Goal: Complete application form

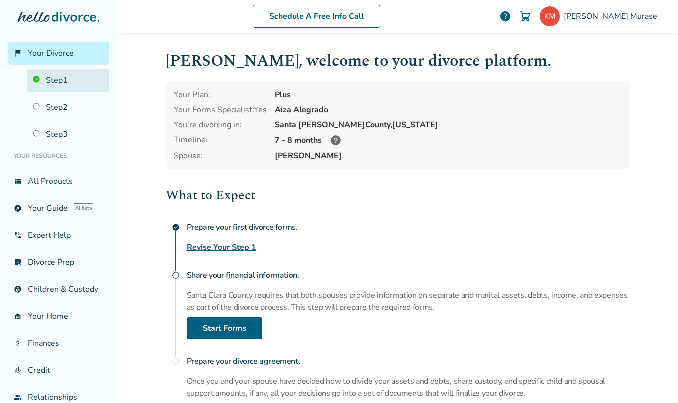
click at [62, 82] on link "Step 1" at bounding box center [68, 80] width 82 height 23
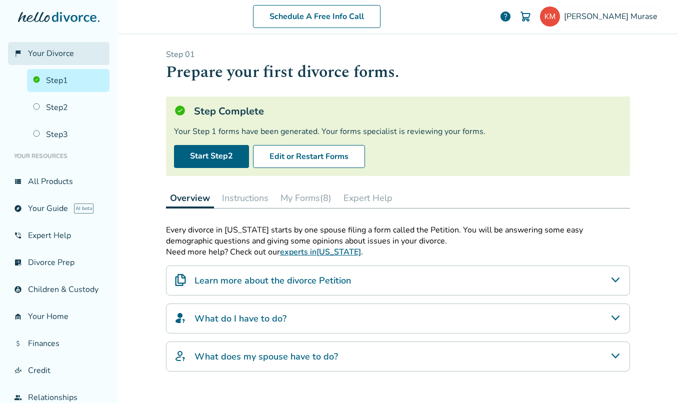
click at [46, 57] on span "Your Divorce" at bounding box center [51, 53] width 46 height 11
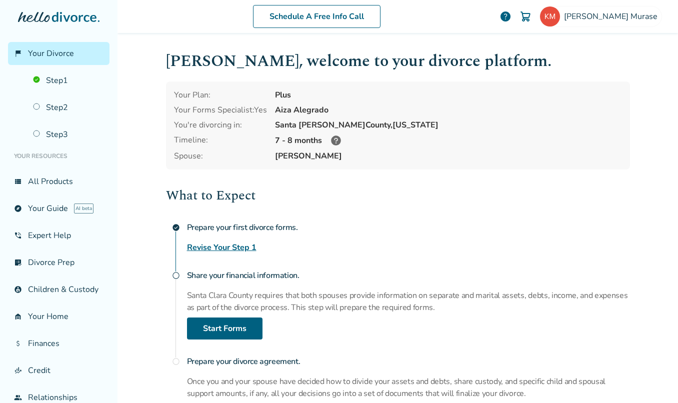
click at [501, 139] on div "7 - 8 months" at bounding box center [448, 140] width 347 height 12
click at [54, 107] on link "Step 2" at bounding box center [68, 107] width 82 height 23
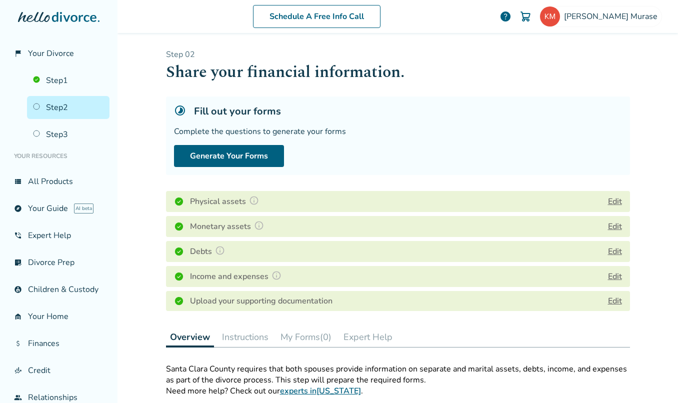
click at [430, 322] on div "Step 0 2 Share your financial information. Fill out your forms Complete the que…" at bounding box center [398, 321] width 464 height 545
click at [584, 329] on div "Overview Instructions My Forms (0) Expert Help" at bounding box center [398, 337] width 464 height 20
click at [613, 299] on link "Edit" at bounding box center [615, 300] width 14 height 11
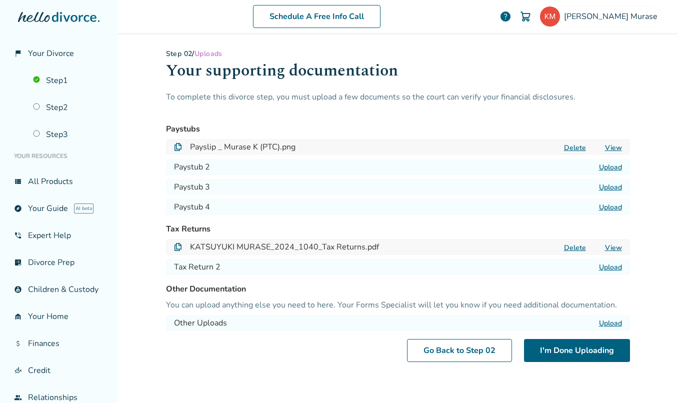
click at [608, 323] on label "Upload" at bounding box center [610, 322] width 23 height 9
click at [0, 0] on input "Upload" at bounding box center [0, 0] width 0 height 0
click at [586, 350] on button "I'm Done Uploading" at bounding box center [577, 350] width 106 height 23
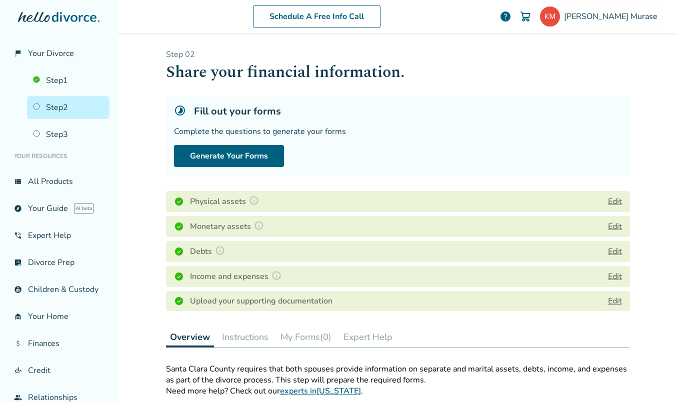
click at [614, 301] on link "Edit" at bounding box center [615, 300] width 14 height 11
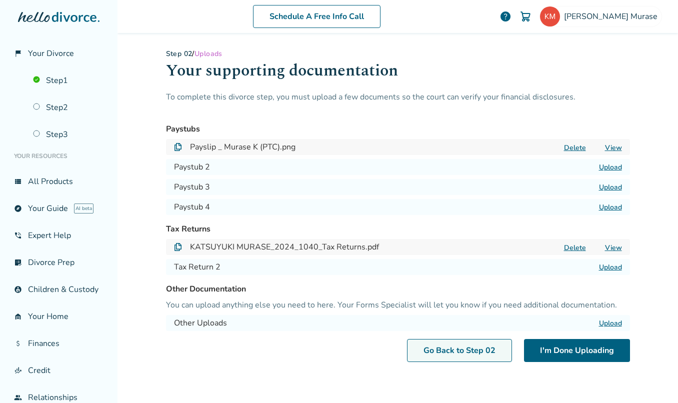
click at [451, 347] on link "Go Back to Step 0 2" at bounding box center [459, 350] width 105 height 23
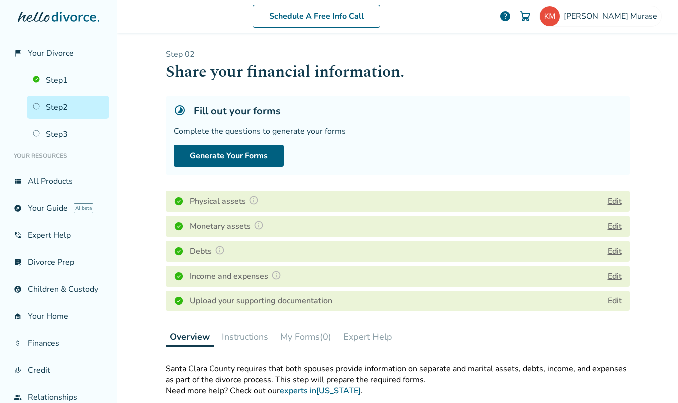
click at [608, 224] on button "Edit" at bounding box center [615, 226] width 14 height 12
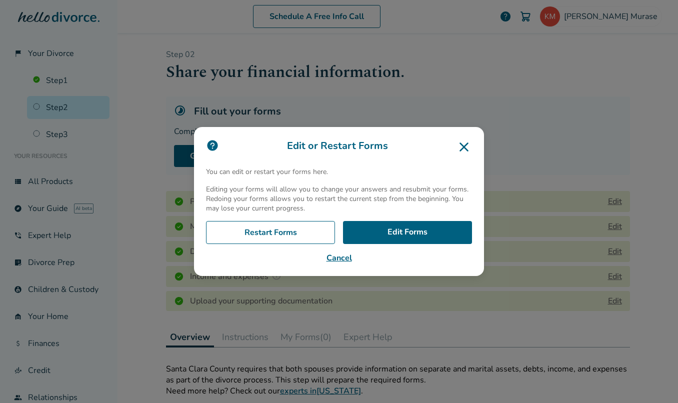
click at [342, 256] on button "Cancel" at bounding box center [339, 258] width 266 height 12
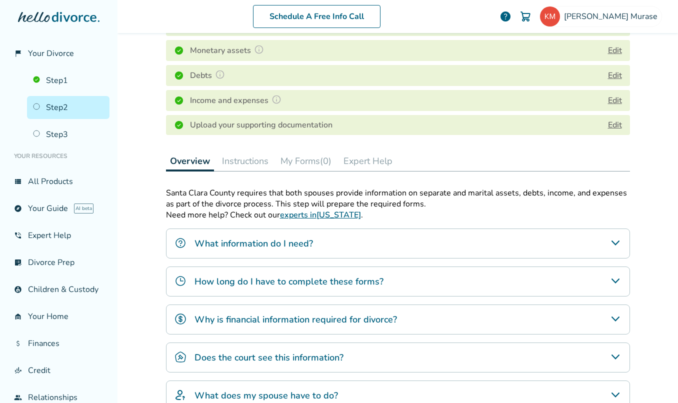
scroll to position [200, 0]
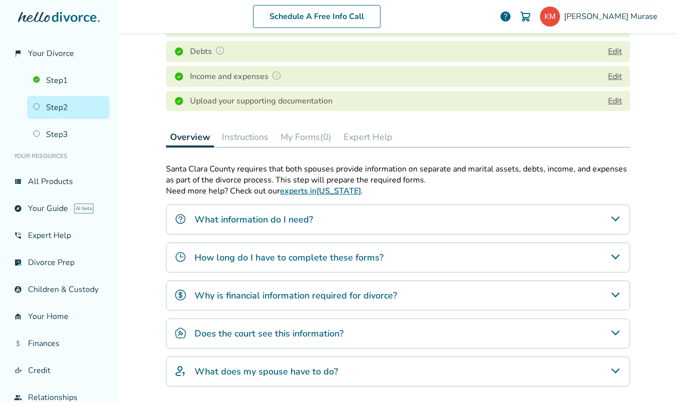
click at [364, 297] on h4 "Why is financial information required for divorce?" at bounding box center [295, 295] width 202 height 13
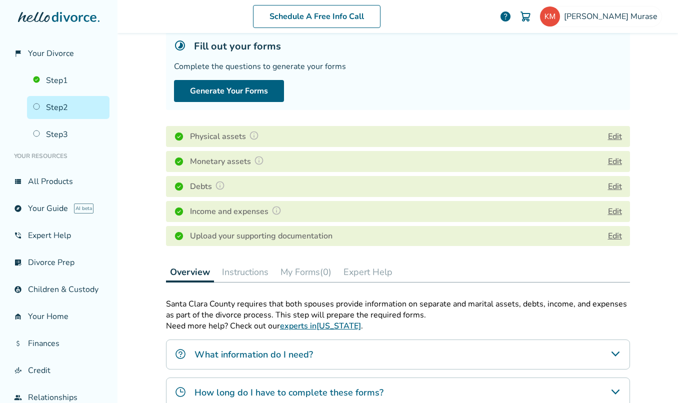
scroll to position [63, 0]
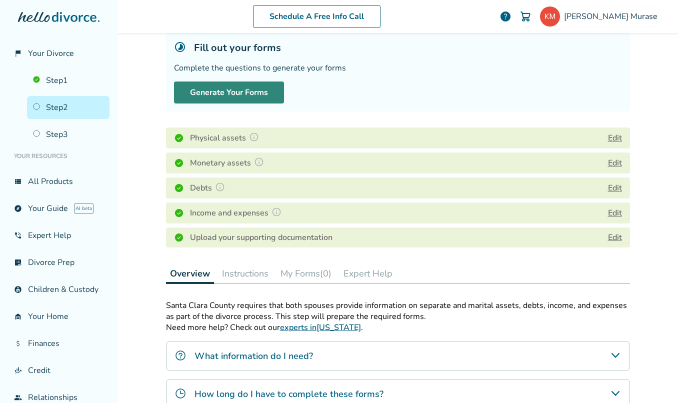
click at [219, 94] on button "Generate Your Forms" at bounding box center [229, 92] width 110 height 22
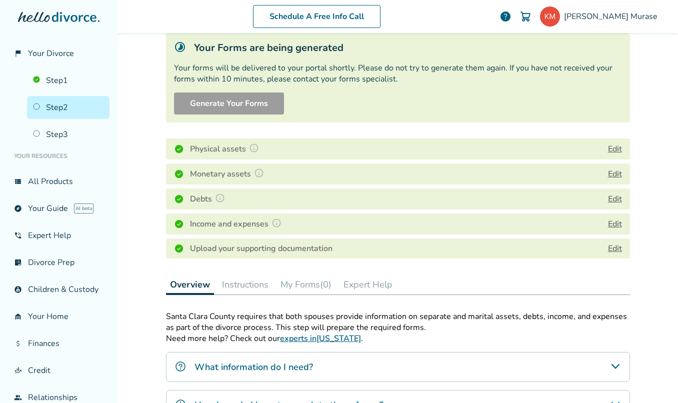
click at [235, 288] on button "Instructions" at bounding box center [245, 284] width 54 height 20
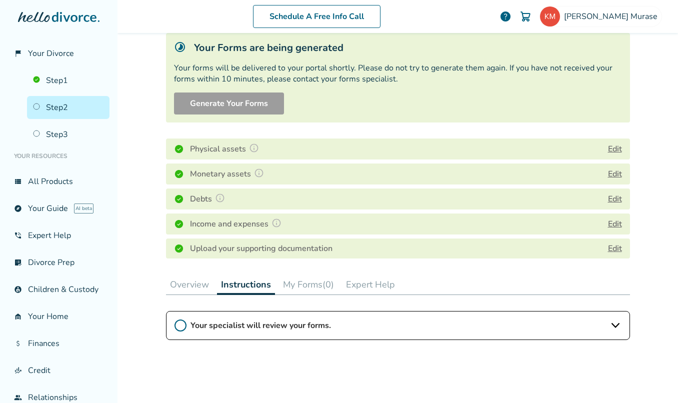
click at [610, 325] on icon at bounding box center [615, 325] width 12 height 12
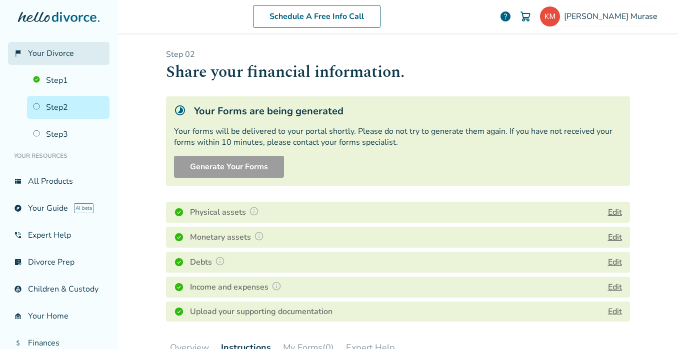
click at [48, 50] on span "Your Divorce" at bounding box center [51, 53] width 46 height 11
